Goal: Check status: Check status

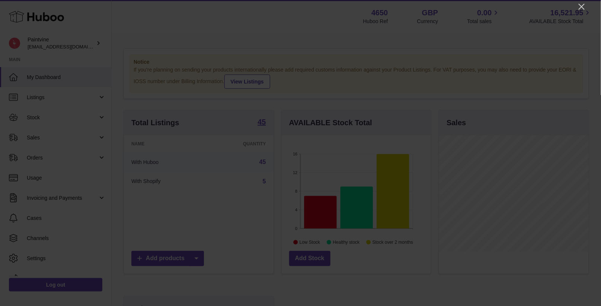
scroll to position [116, 150]
click at [580, 6] on icon "Close" at bounding box center [581, 6] width 9 height 9
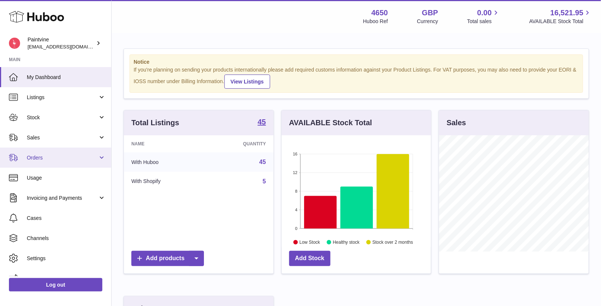
click at [69, 159] on span "Orders" at bounding box center [62, 157] width 71 height 7
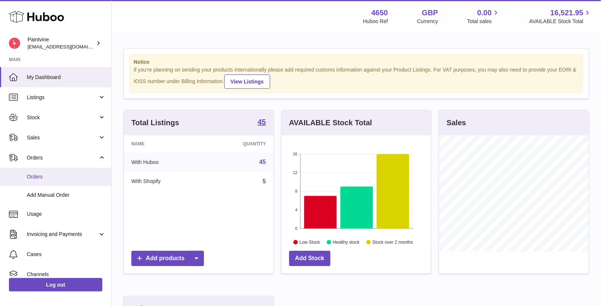
click at [63, 176] on span "Orders" at bounding box center [66, 176] width 79 height 7
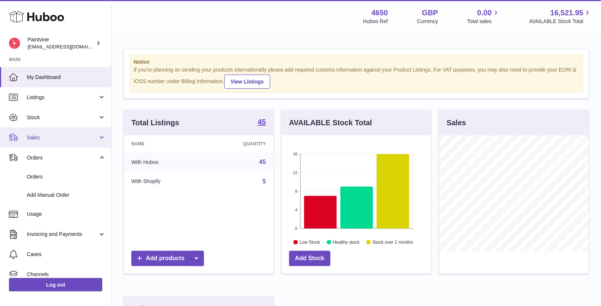
click at [51, 138] on span "Sales" at bounding box center [62, 137] width 71 height 7
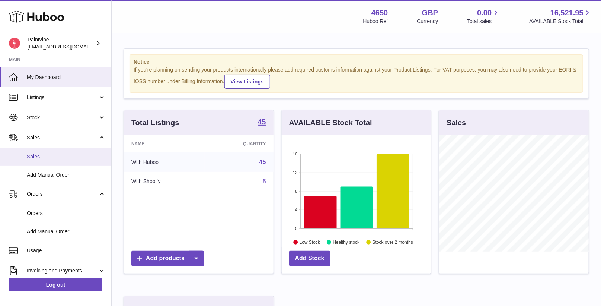
click at [53, 156] on span "Sales" at bounding box center [66, 156] width 79 height 7
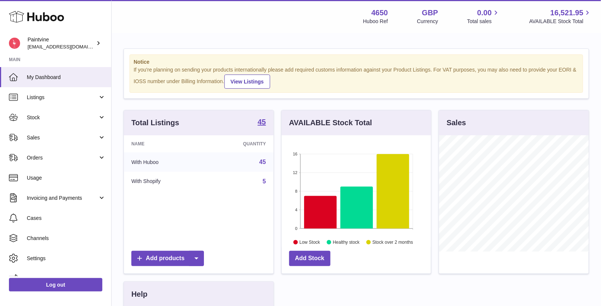
scroll to position [116, 150]
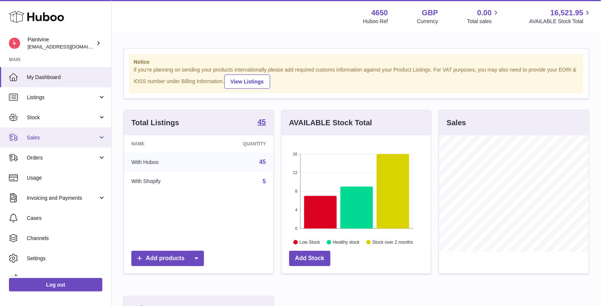
click at [45, 141] on link "Sales" at bounding box center [55, 137] width 111 height 20
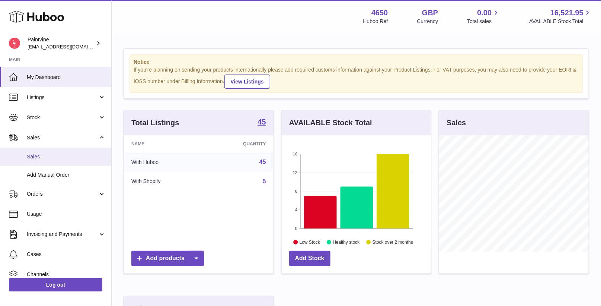
click at [61, 157] on span "Sales" at bounding box center [66, 156] width 79 height 7
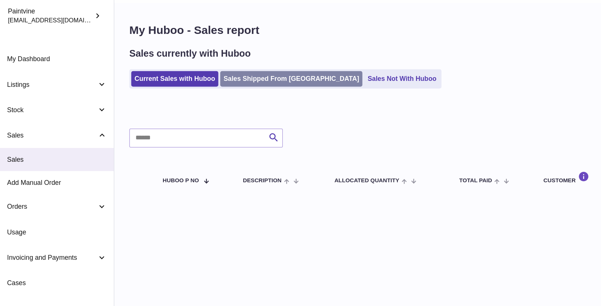
click at [223, 87] on link "Sales Shipped From [GEOGRAPHIC_DATA]" at bounding box center [251, 93] width 112 height 12
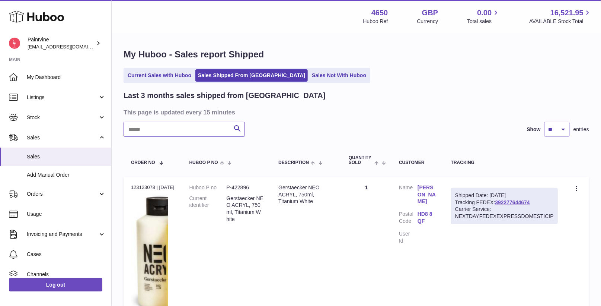
click at [187, 127] on input "text" at bounding box center [184, 129] width 121 height 15
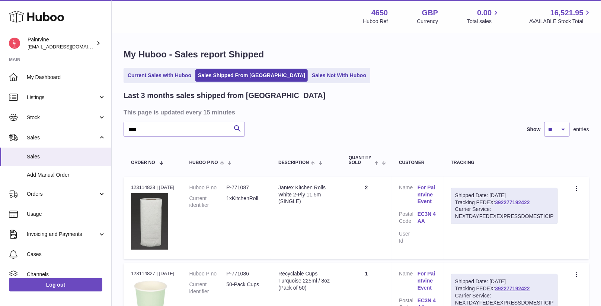
click at [507, 200] on link "392277192422" at bounding box center [512, 202] width 35 height 6
click at [164, 128] on input "****" at bounding box center [184, 129] width 121 height 15
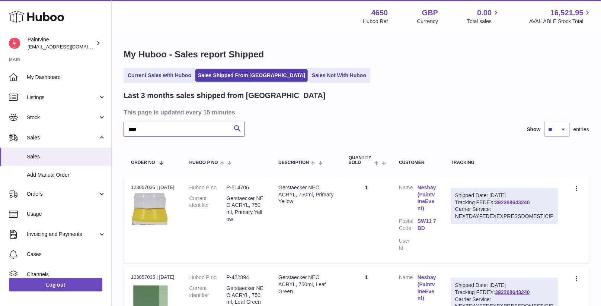
type input "****"
click at [509, 203] on link "392268643240" at bounding box center [512, 202] width 35 height 6
